Goal: Task Accomplishment & Management: Complete application form

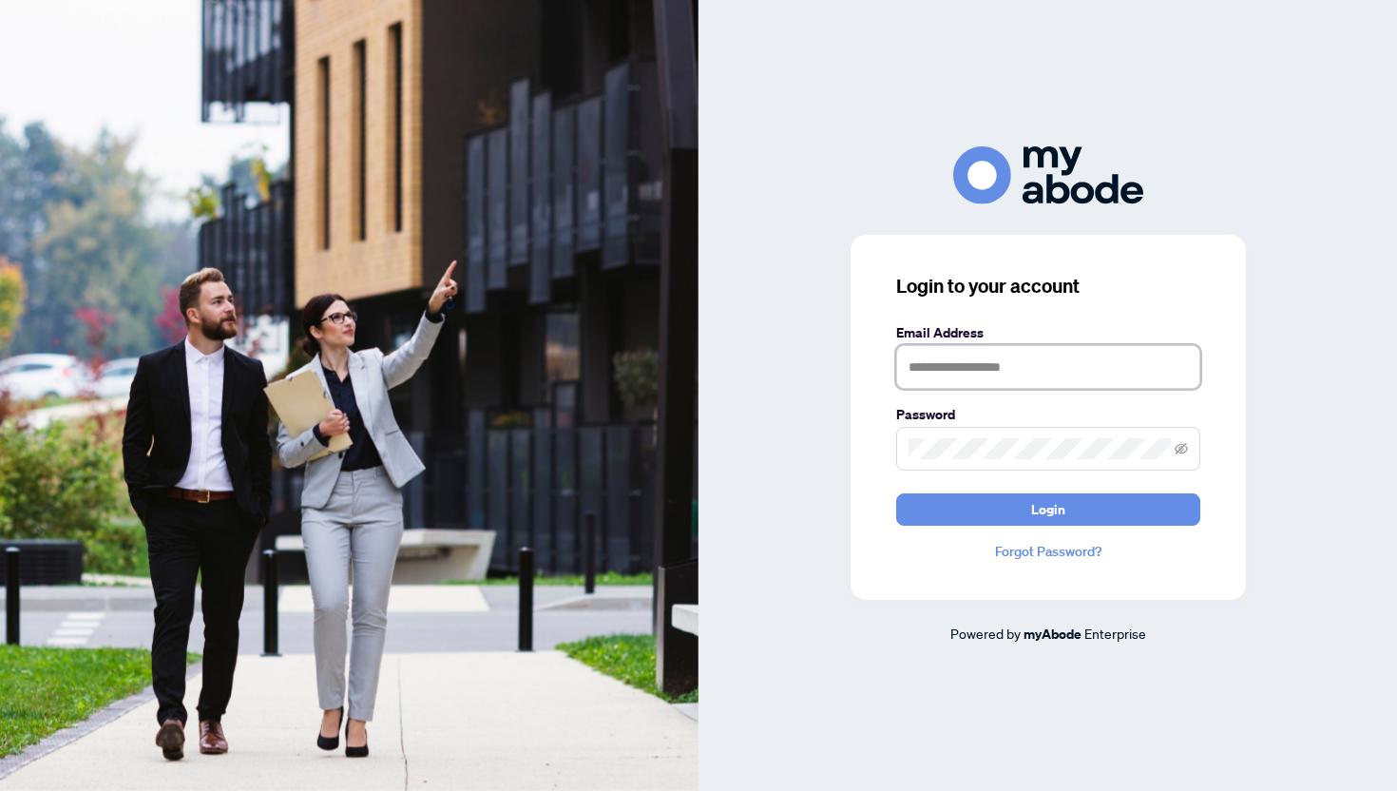
click at [944, 375] on input "text" at bounding box center [1048, 367] width 304 height 44
type input "*"
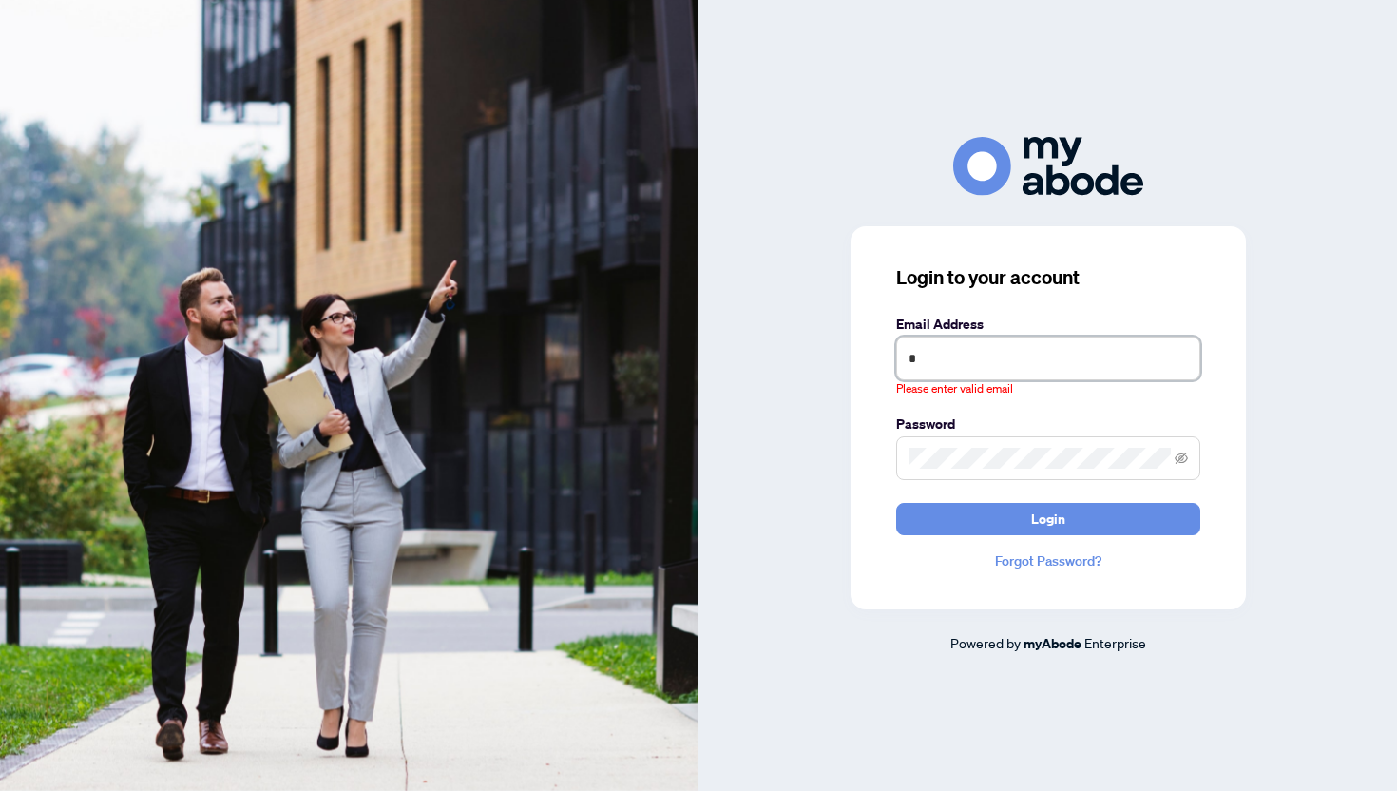
click at [1031, 372] on input "*" at bounding box center [1048, 358] width 304 height 44
type input "**********"
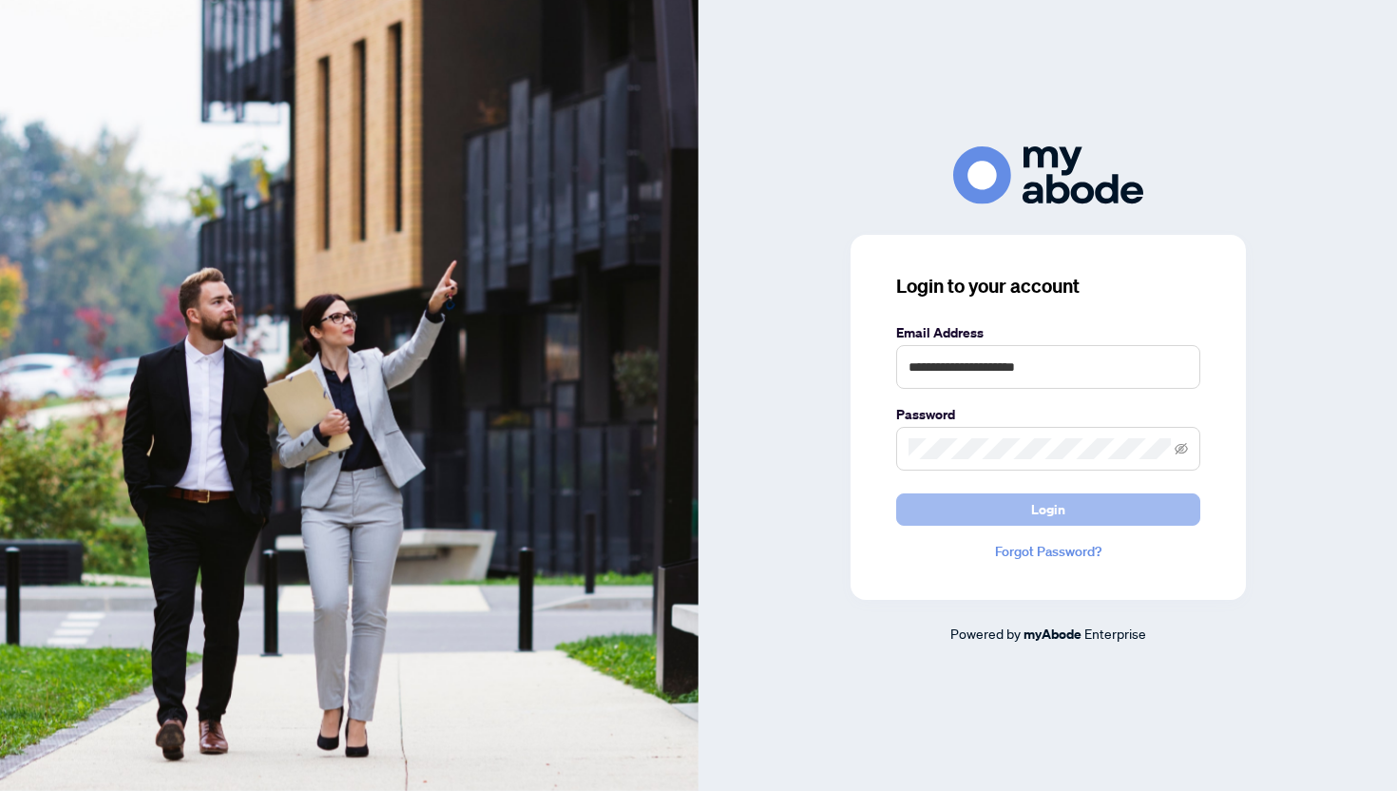
click at [1047, 505] on span "Login" at bounding box center [1048, 509] width 34 height 30
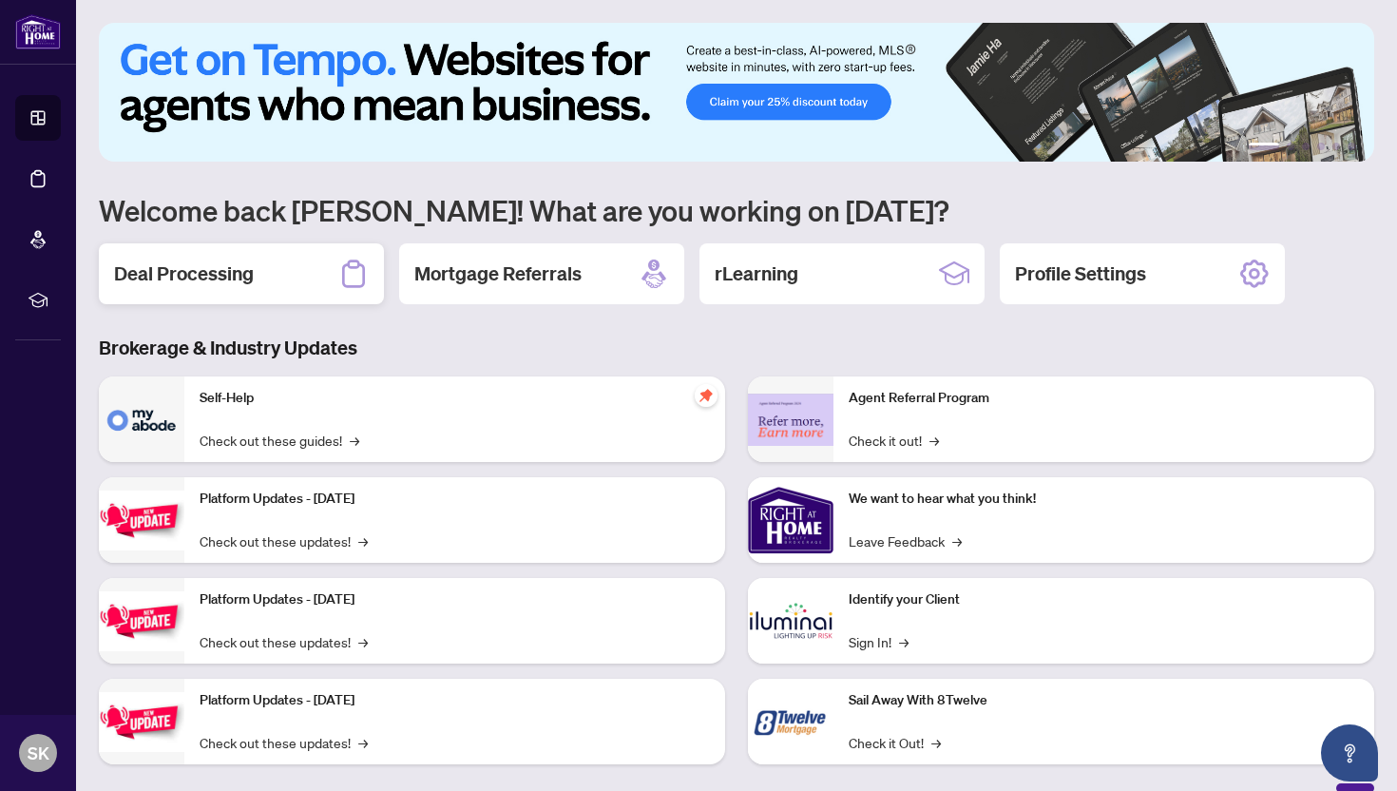
click at [348, 281] on icon at bounding box center [353, 274] width 30 height 30
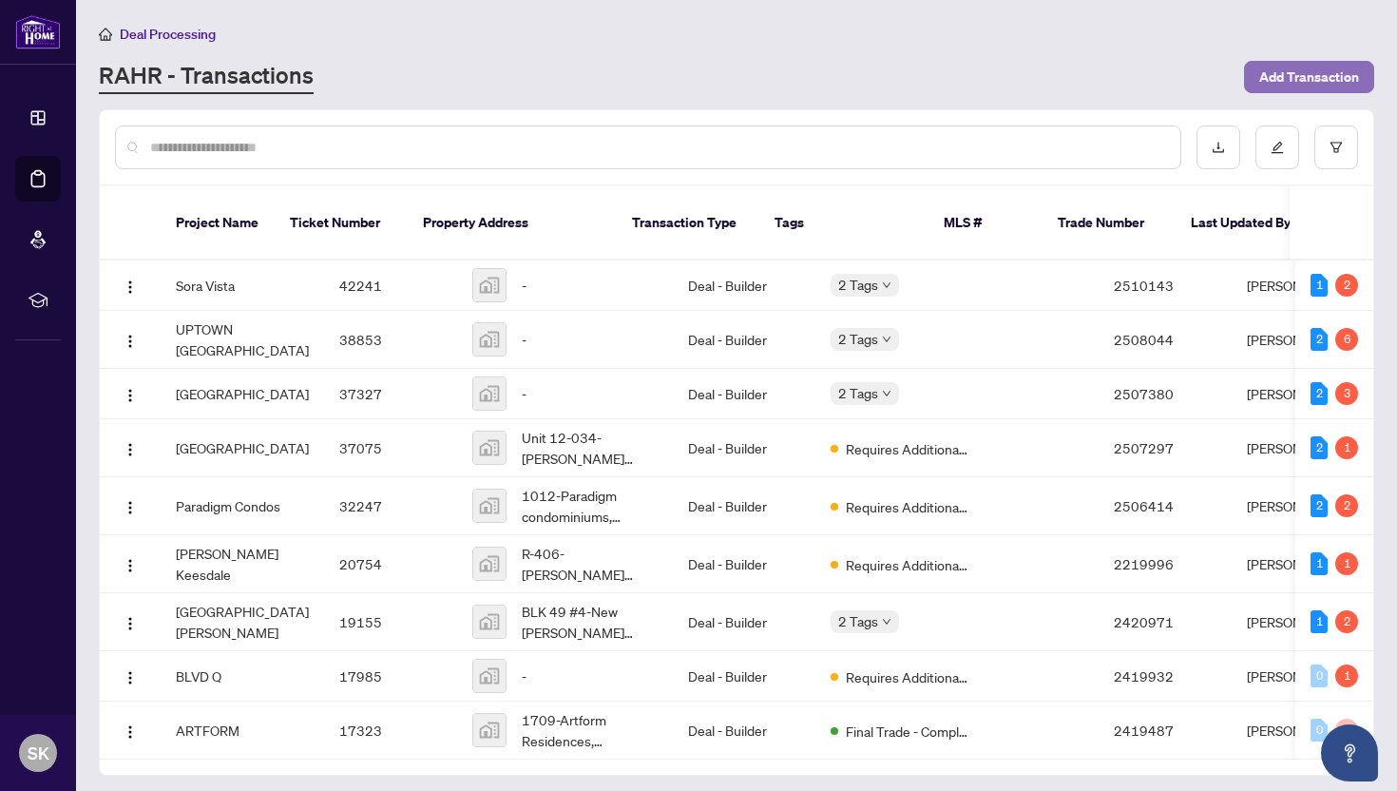
click at [1294, 74] on span "Add Transaction" at bounding box center [1309, 77] width 100 height 30
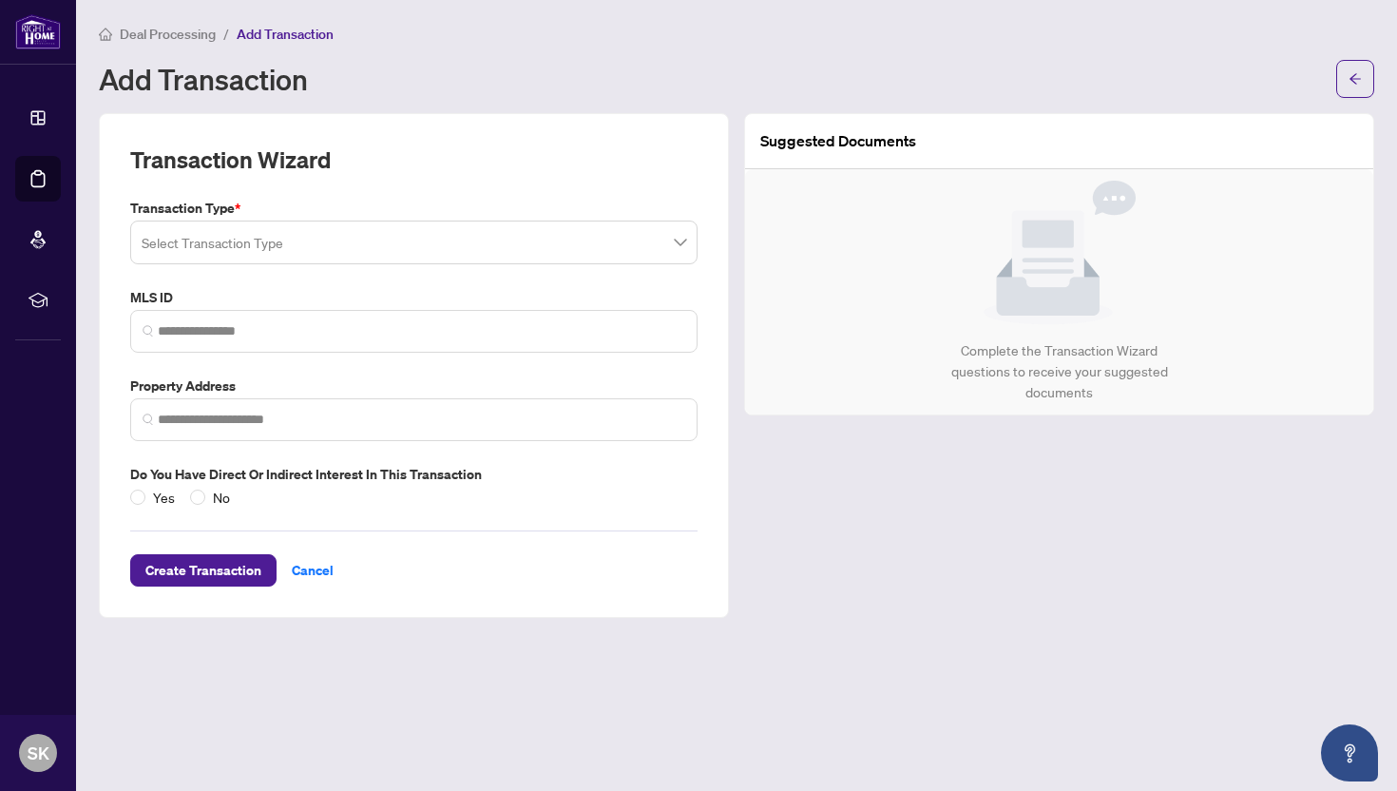
click at [374, 267] on div "Transaction Type * Select Transaction Type MLS ID Property Address Do you have …" at bounding box center [414, 353] width 583 height 310
click at [354, 250] on input "search" at bounding box center [406, 245] width 528 height 42
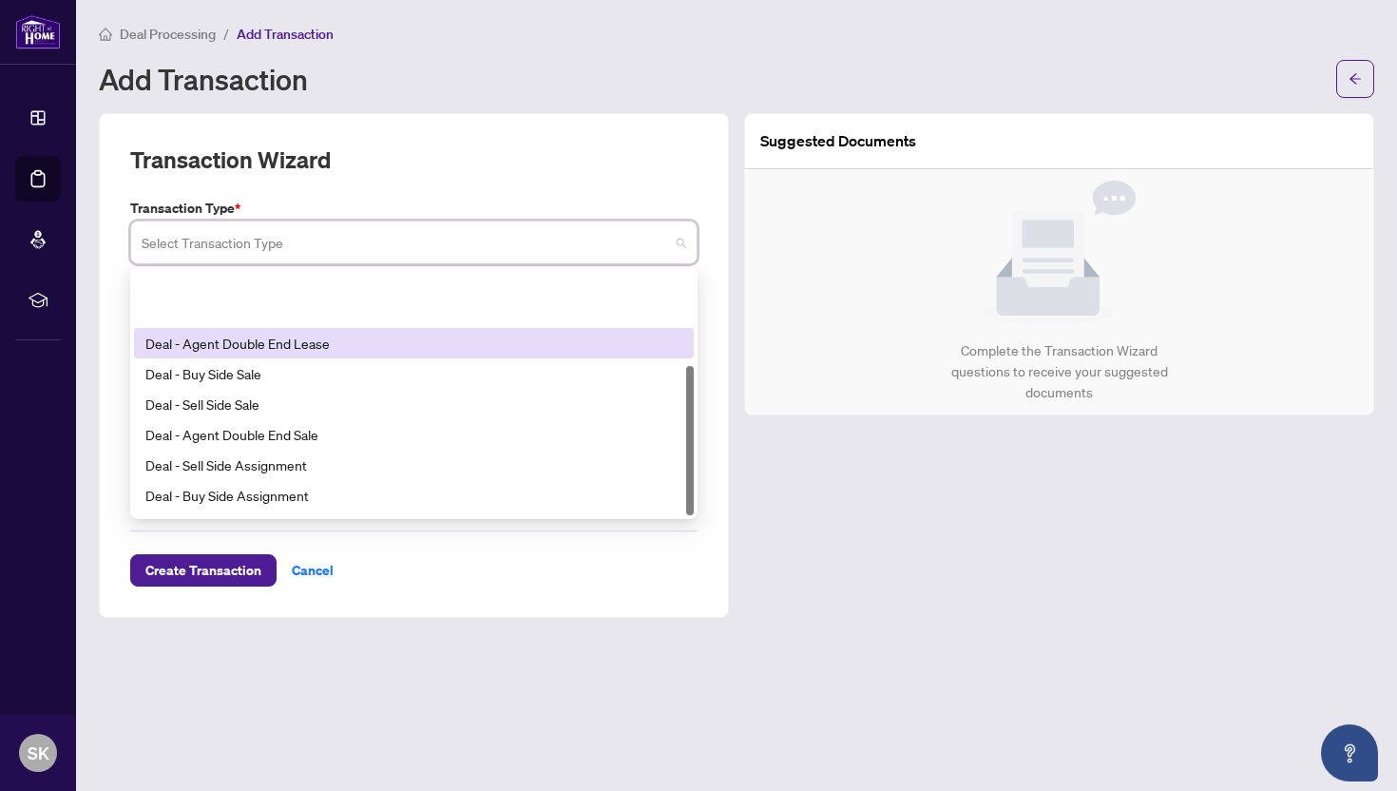
scroll to position [152, 0]
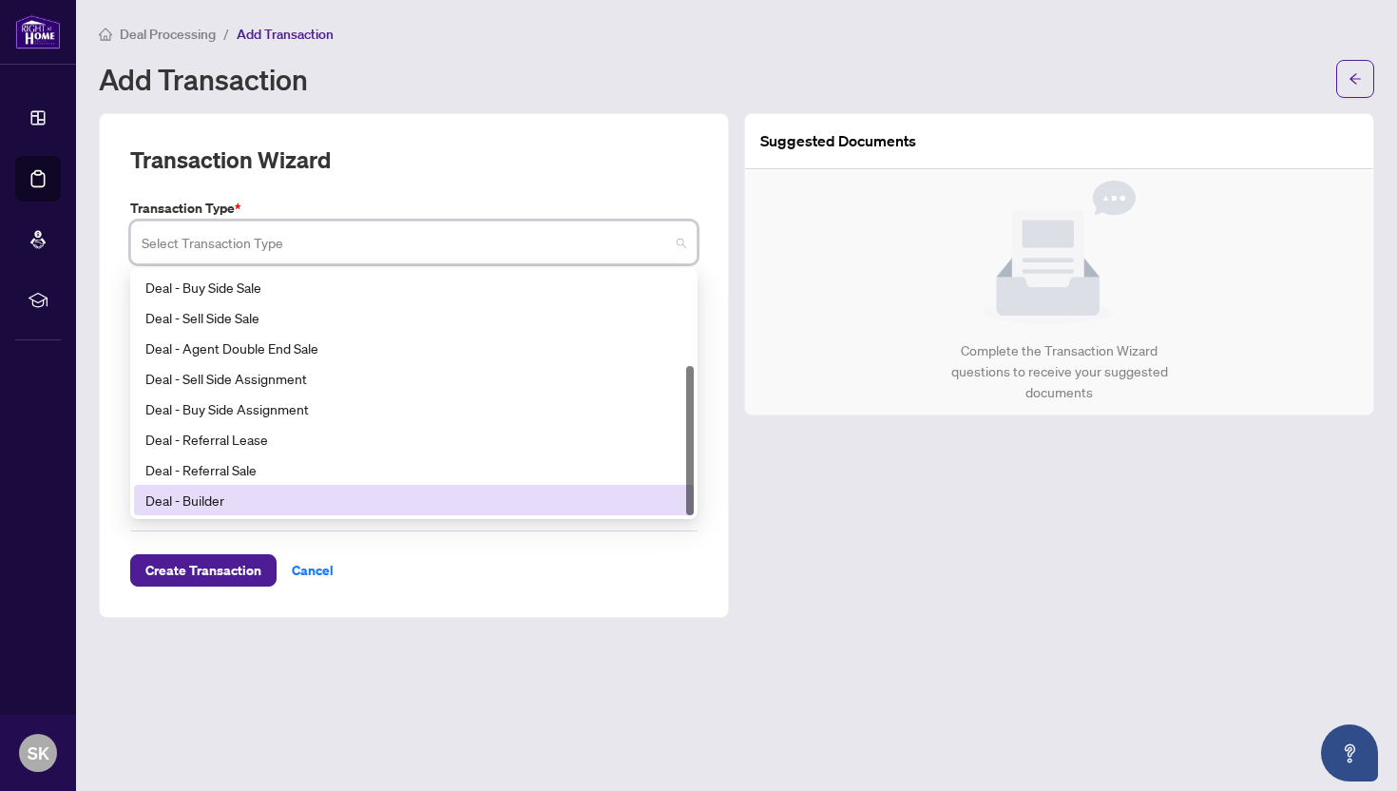
click at [243, 490] on div "Deal - Builder" at bounding box center [413, 500] width 537 height 21
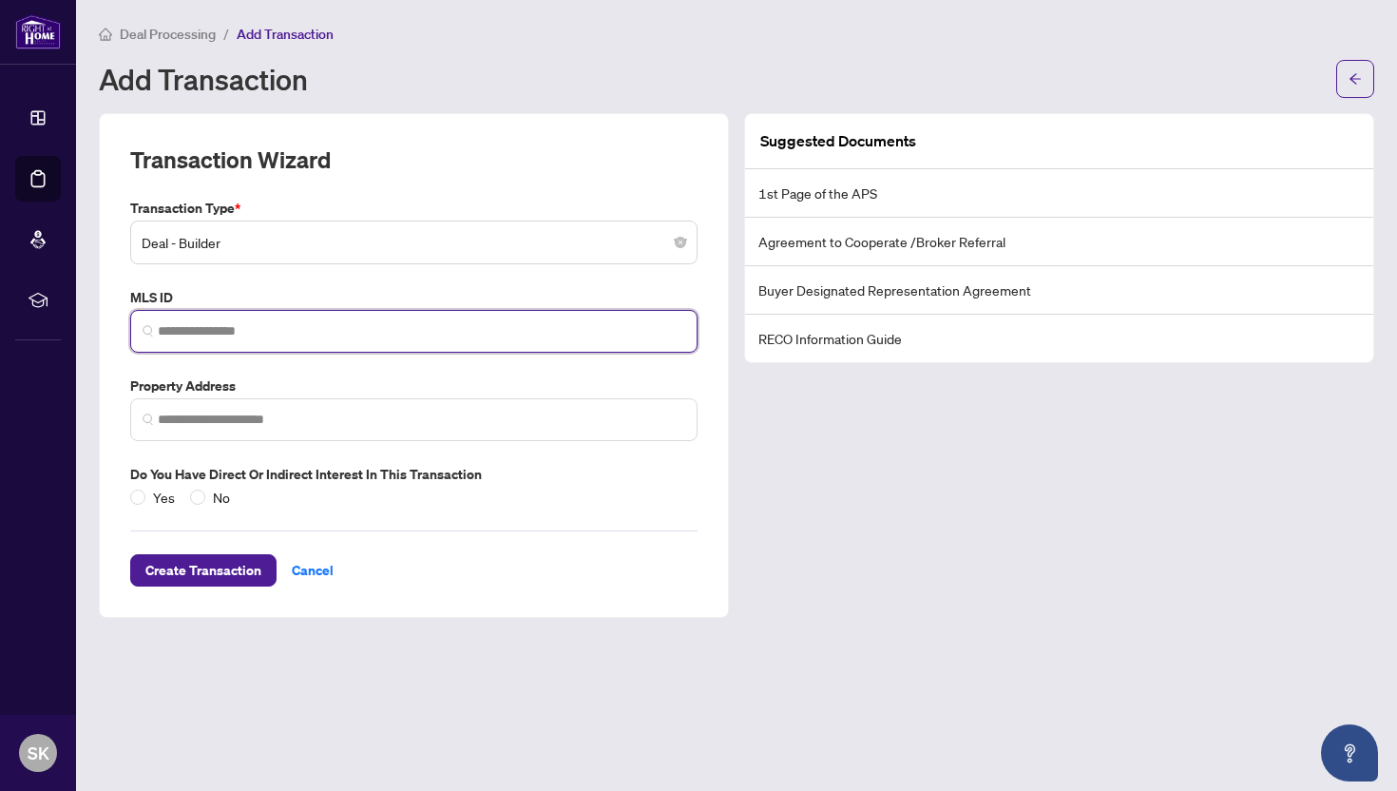
click at [305, 337] on input "search" at bounding box center [422, 331] width 528 height 20
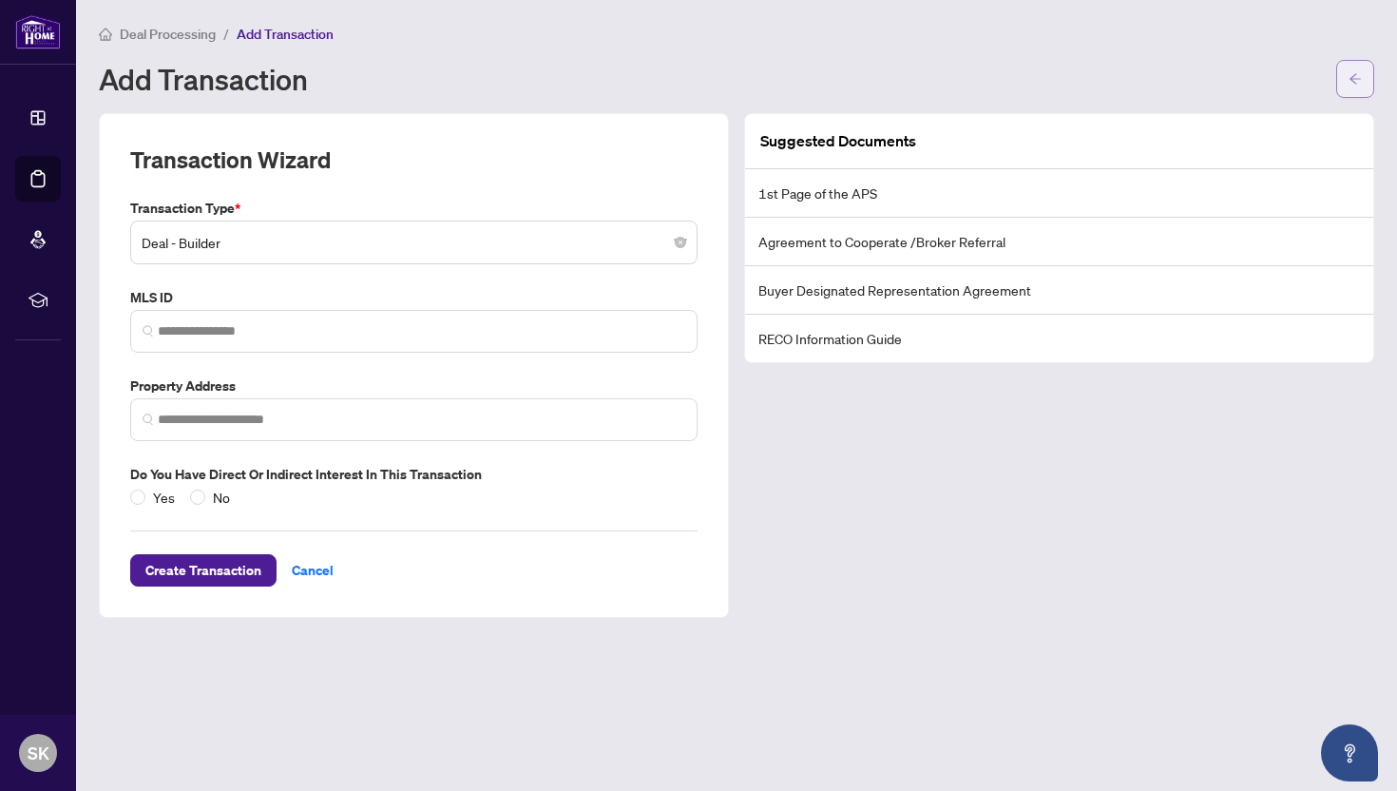
click at [1349, 96] on button "button" at bounding box center [1355, 79] width 38 height 38
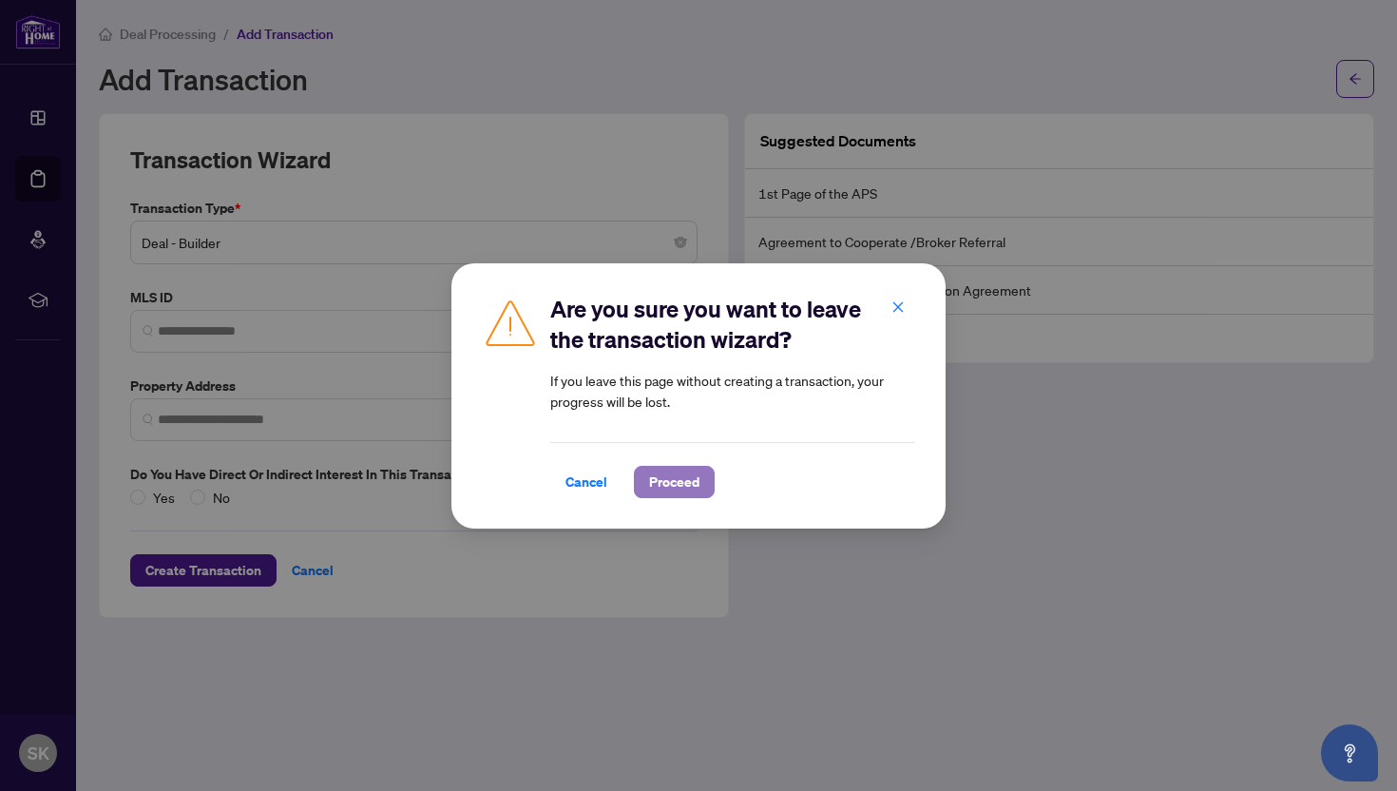
click at [669, 486] on span "Proceed" at bounding box center [674, 482] width 50 height 30
